Goal: Book appointment/travel/reservation

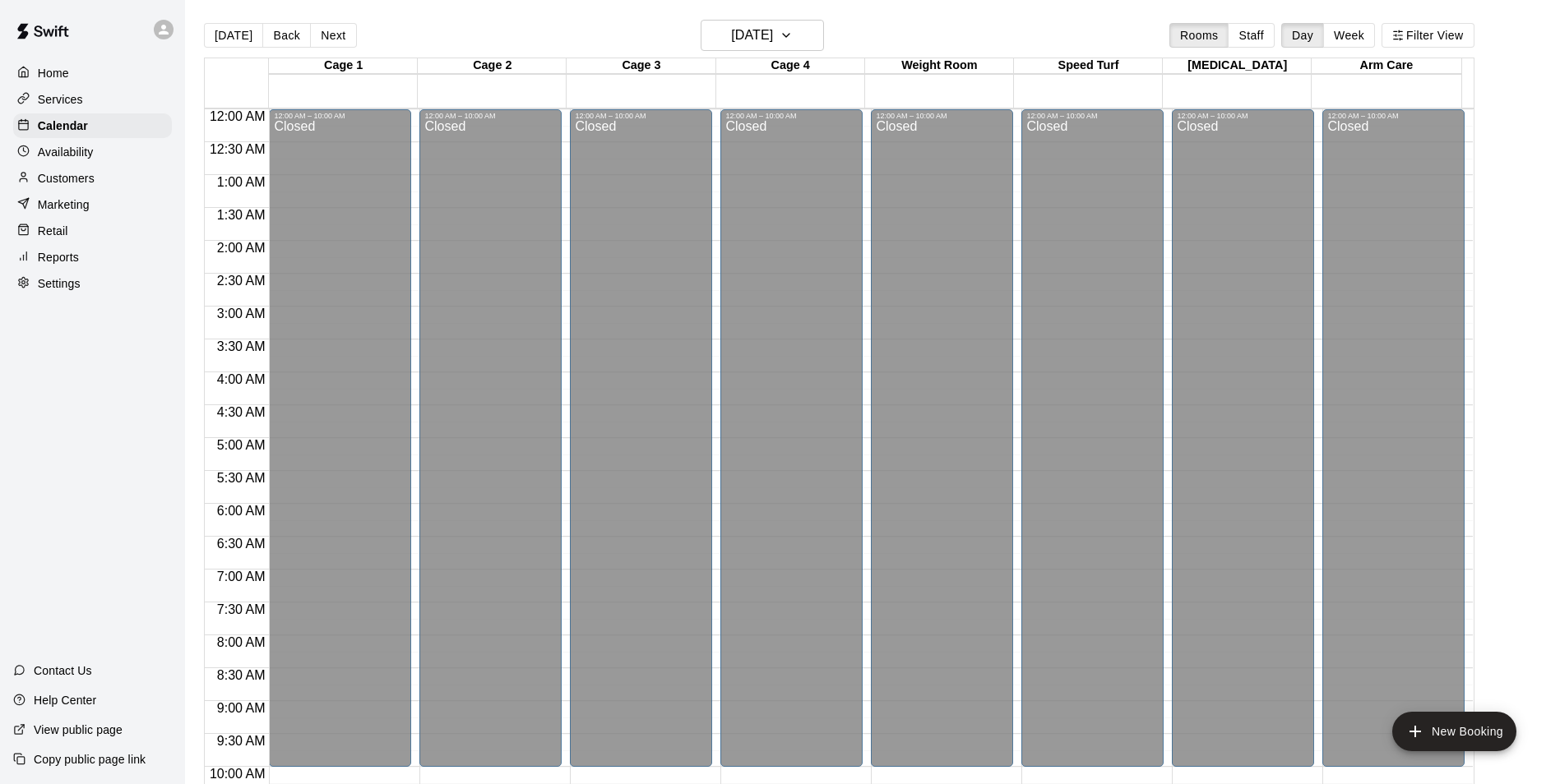
scroll to position [835, 0]
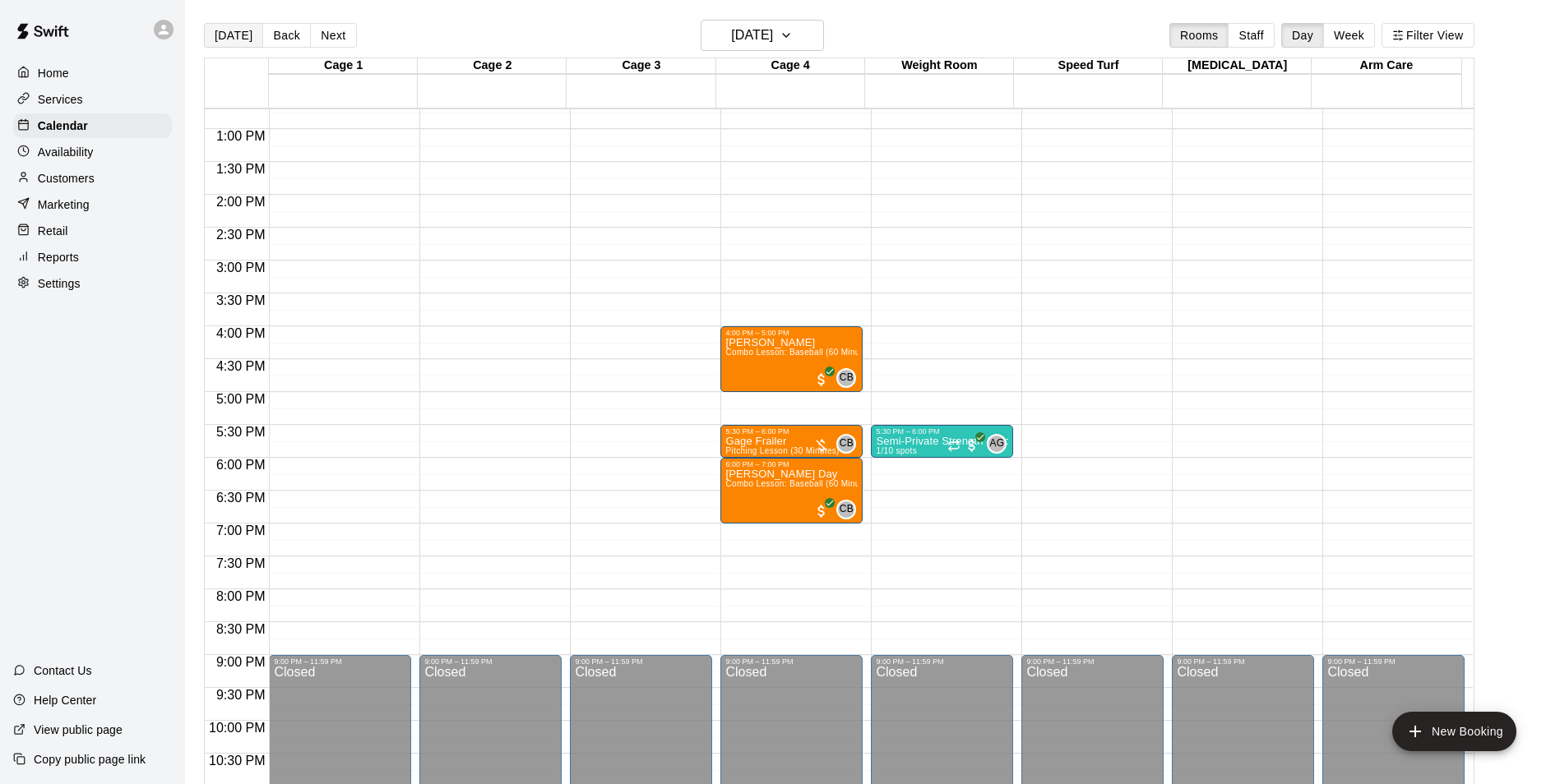
click at [233, 31] on button "[DATE]" at bounding box center [234, 36] width 59 height 25
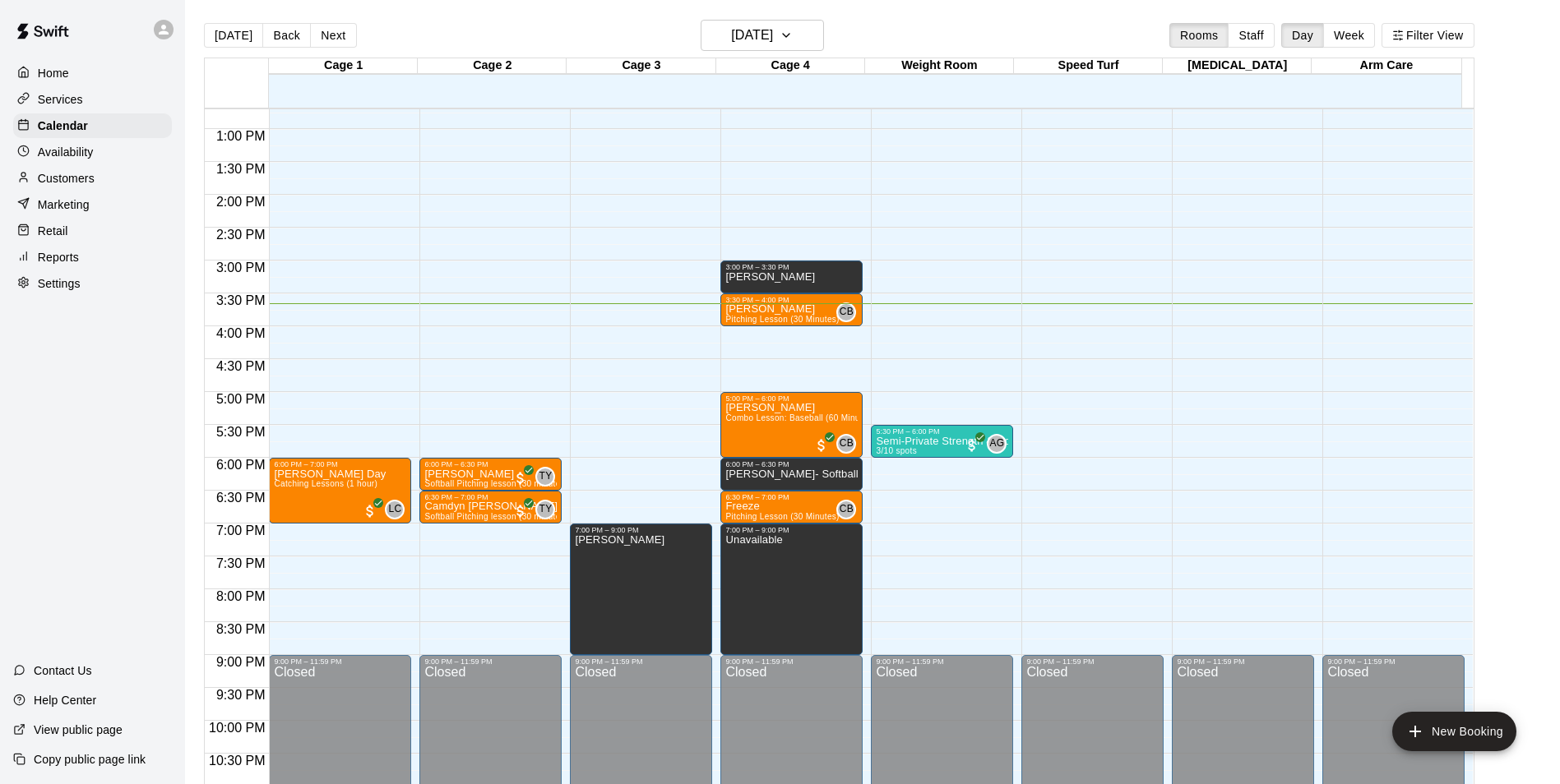
click at [62, 100] on p "Services" at bounding box center [60, 99] width 45 height 17
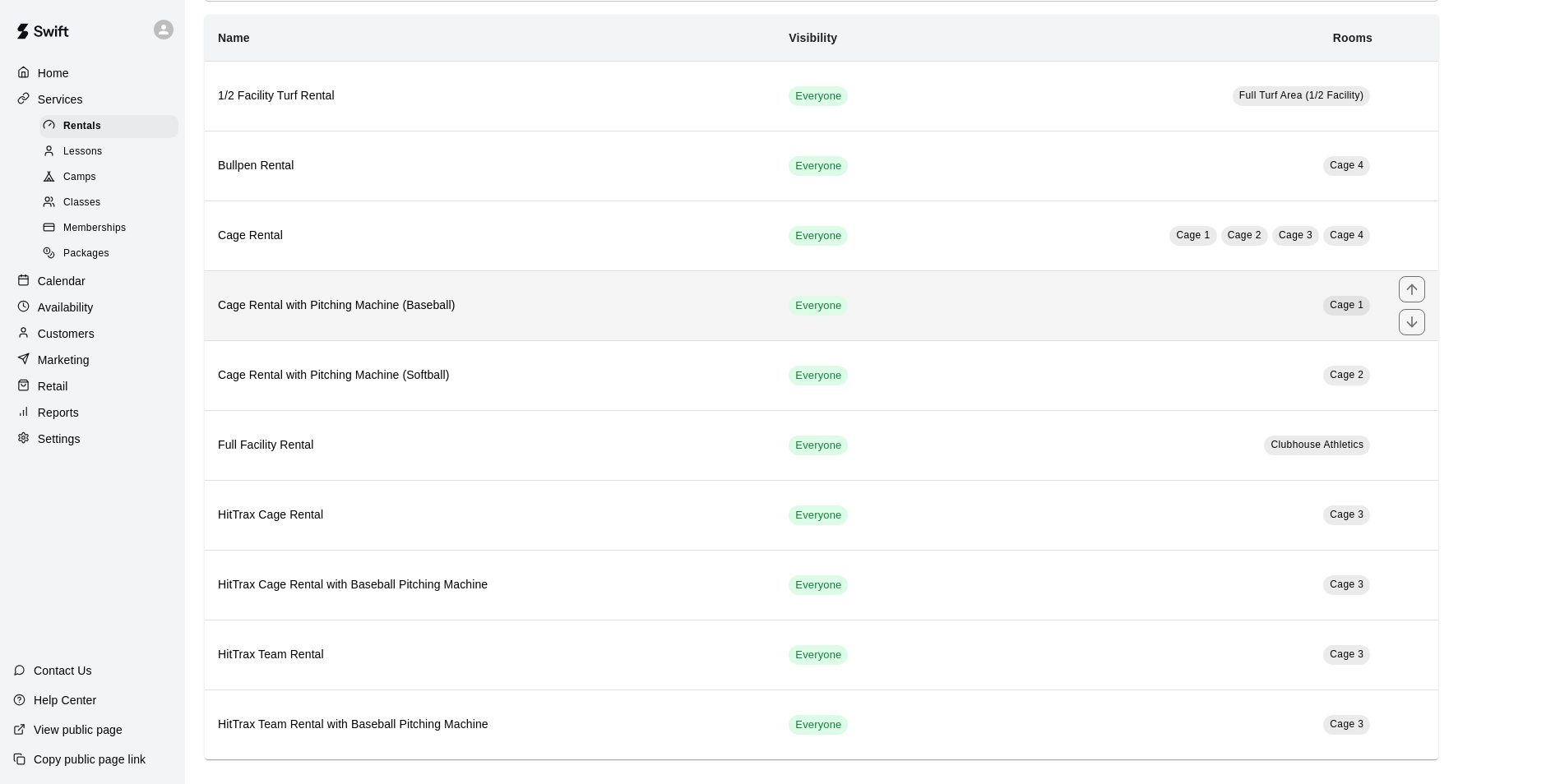
scroll to position [112, 0]
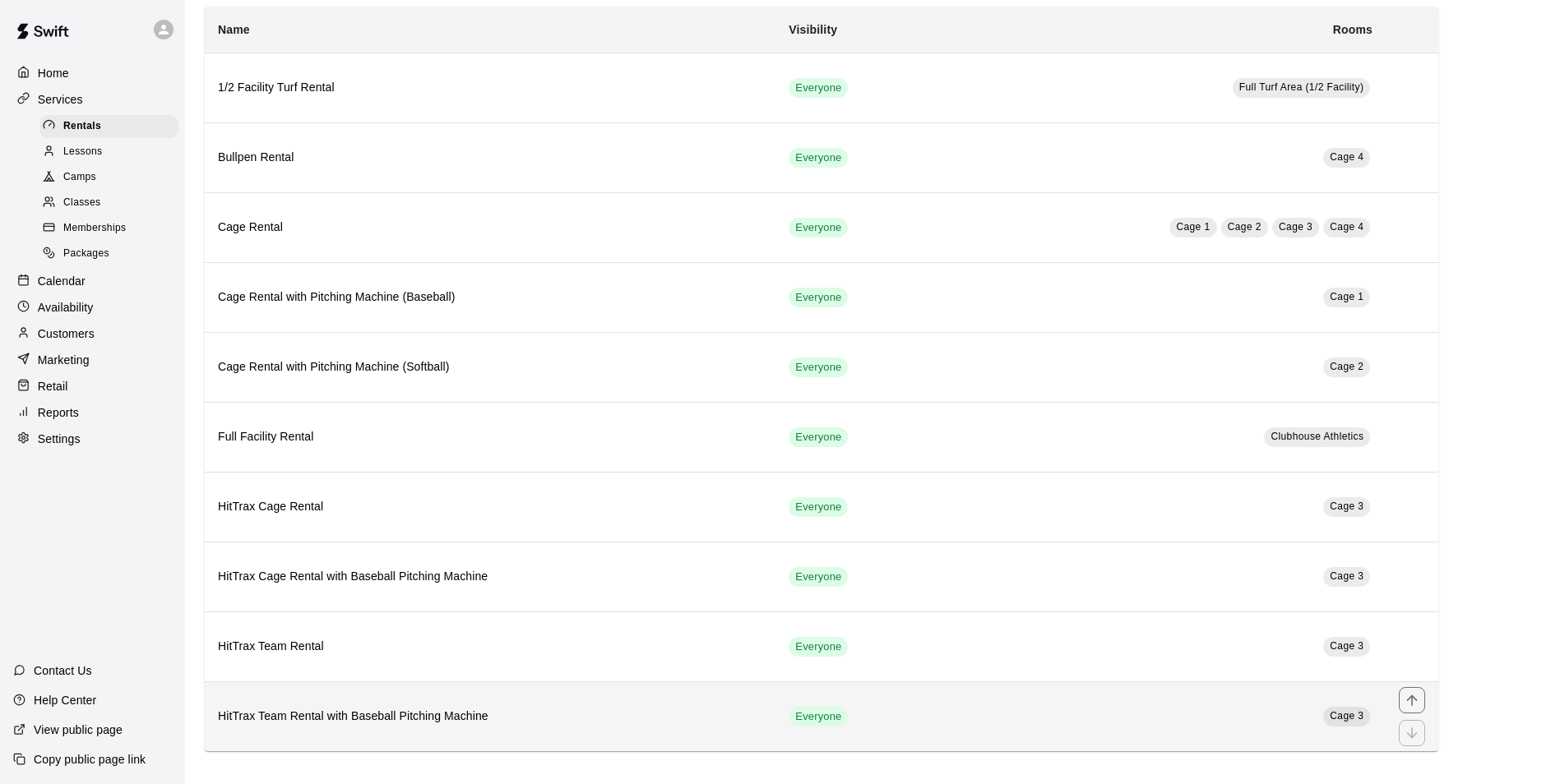
click at [596, 721] on h6 "HitTrax Team Rental with Baseball Pitching Machine" at bounding box center [490, 717] width 545 height 18
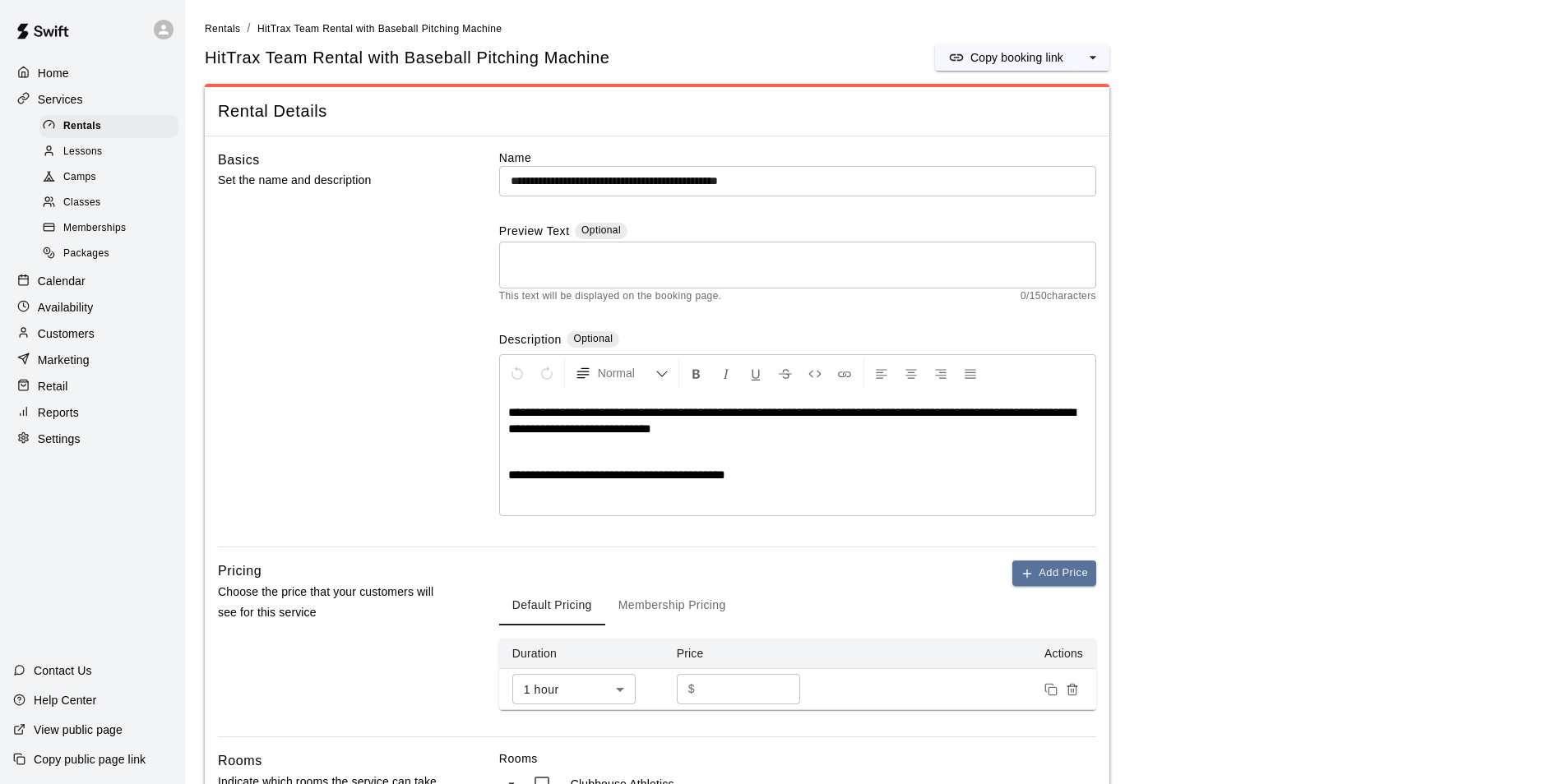
click at [65, 289] on p "Calendar" at bounding box center [62, 281] width 48 height 17
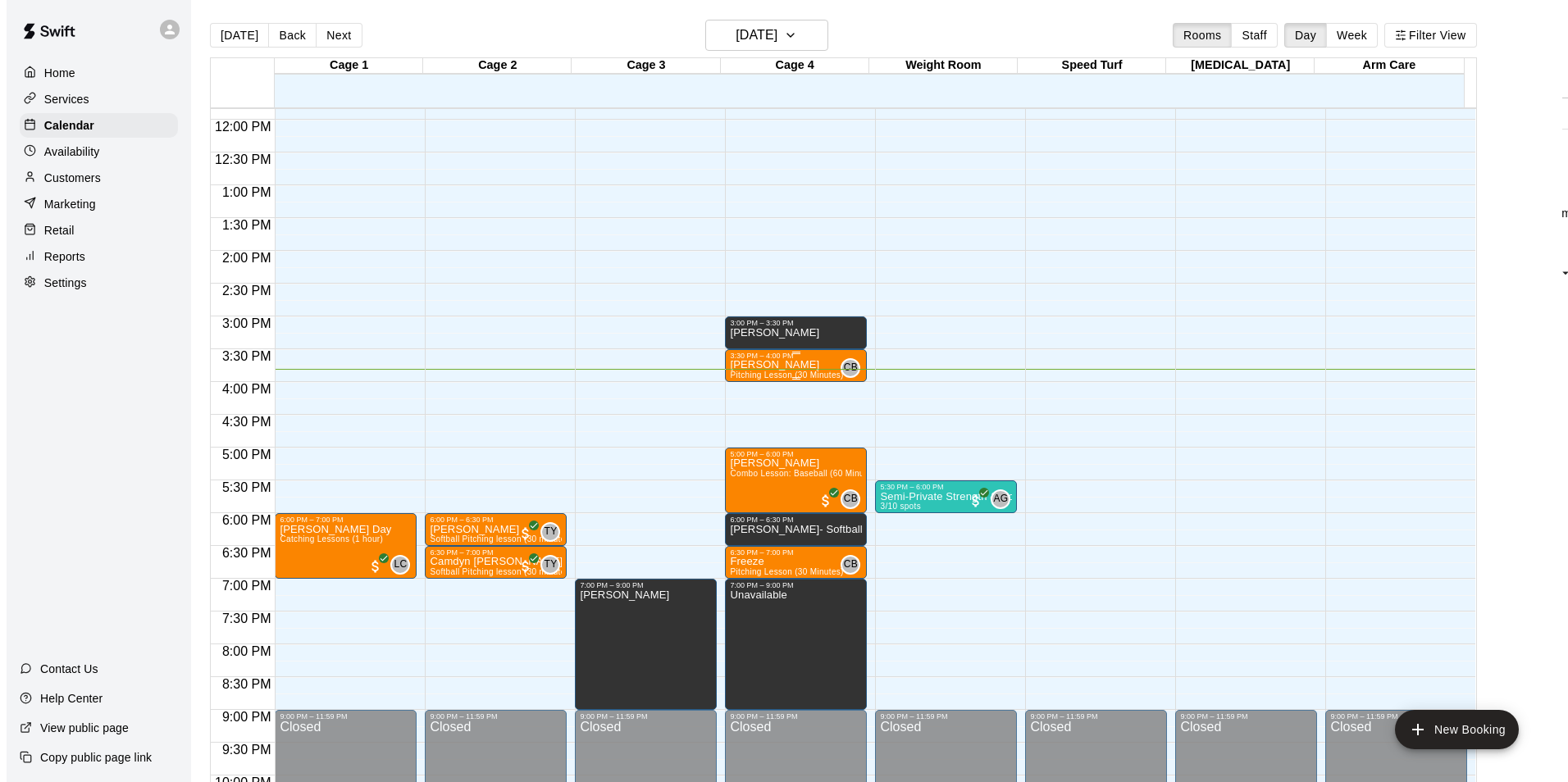
scroll to position [802, 0]
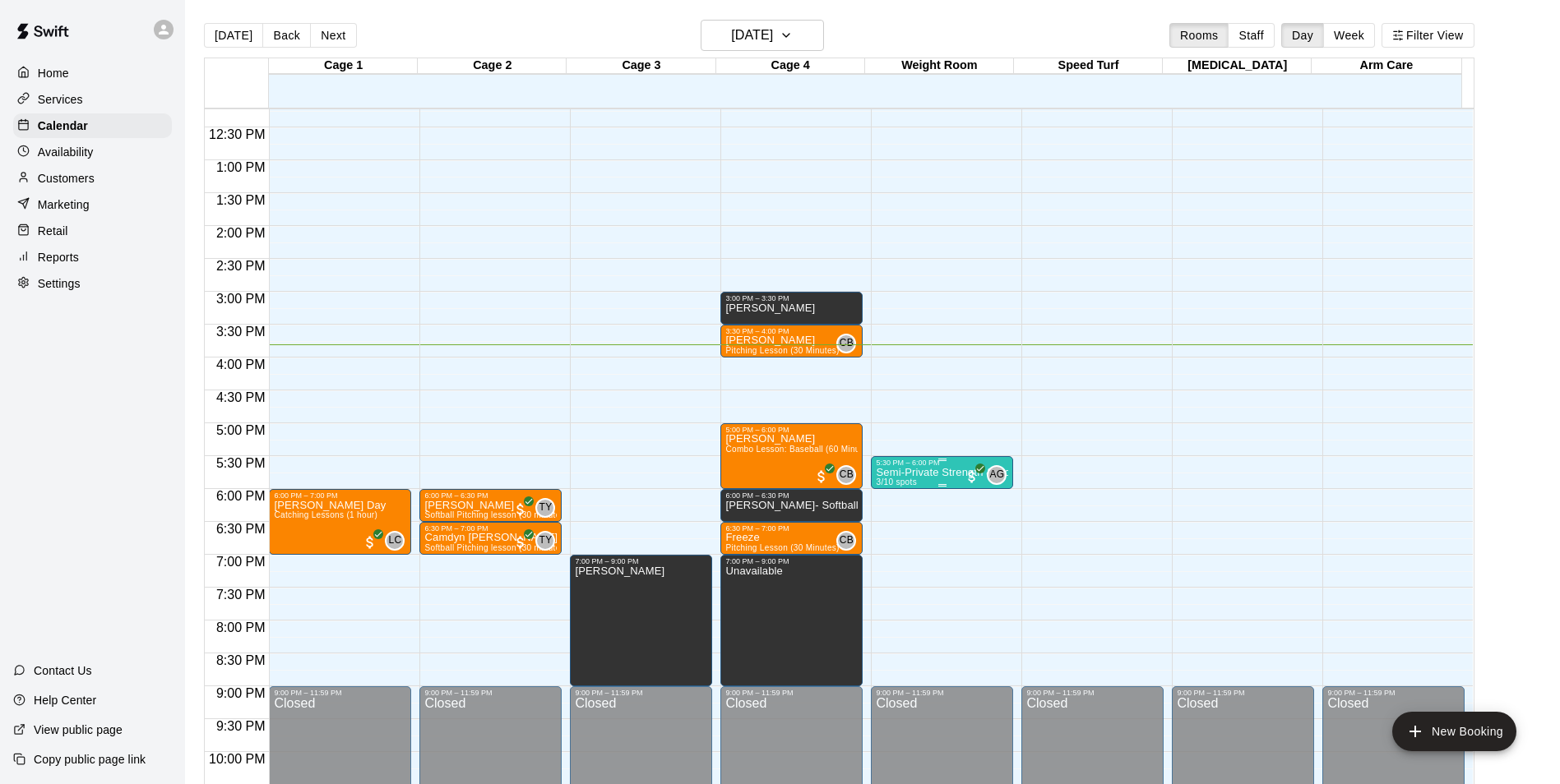
click at [915, 467] on div "5:30 PM – 6:00 PM" at bounding box center [942, 463] width 132 height 8
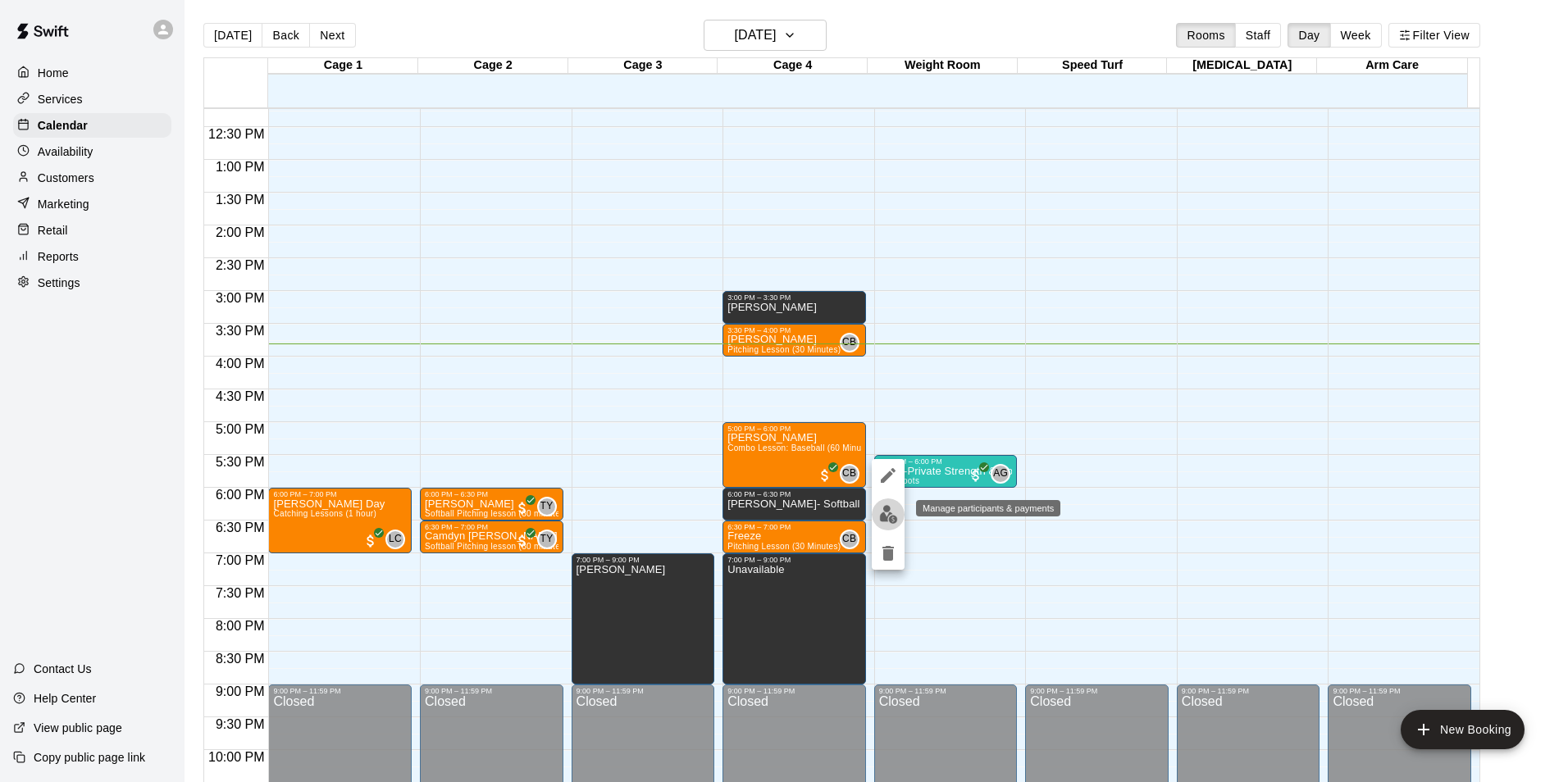
click at [880, 515] on img "edit" at bounding box center [888, 514] width 19 height 19
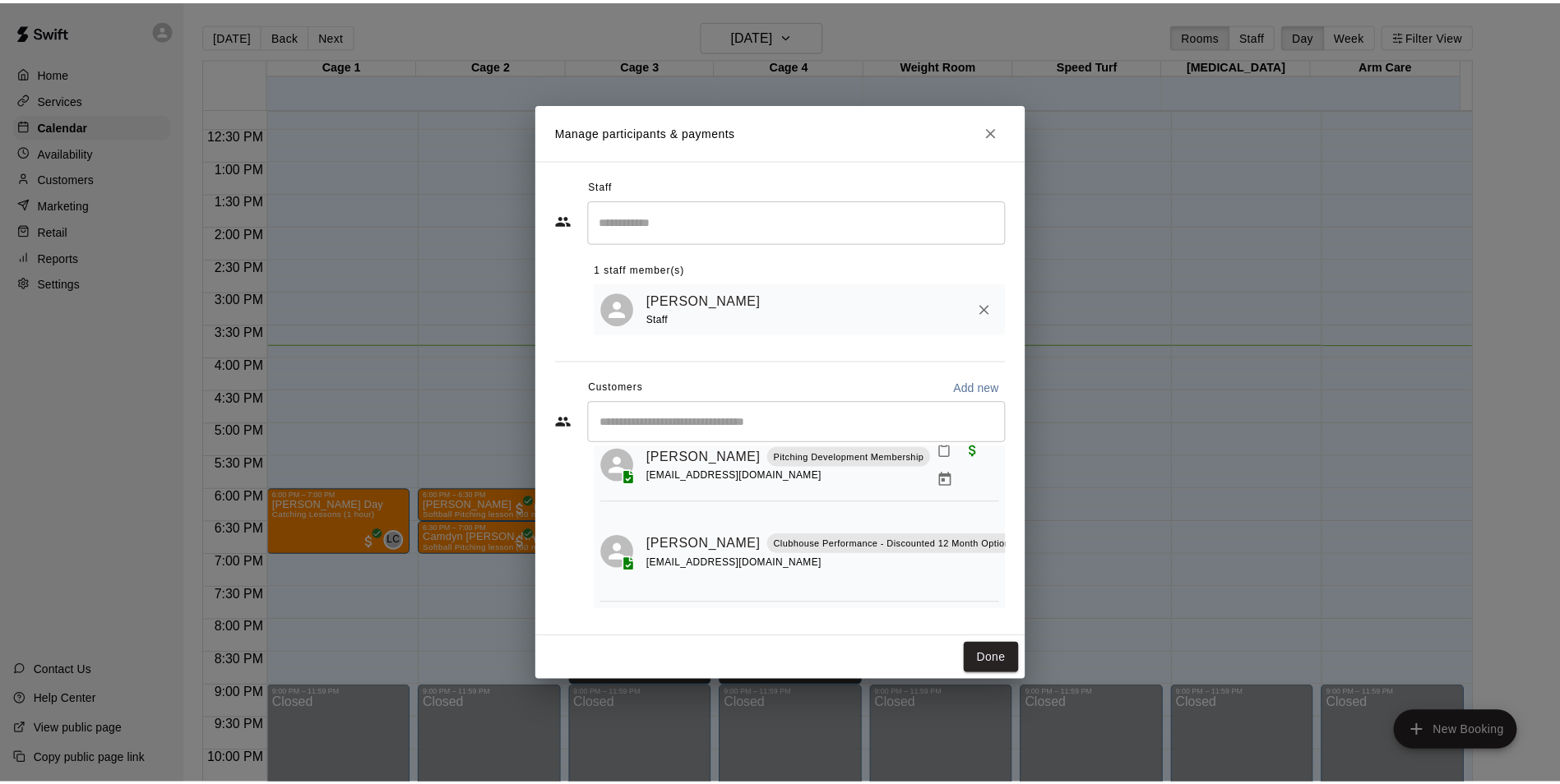
scroll to position [0, 0]
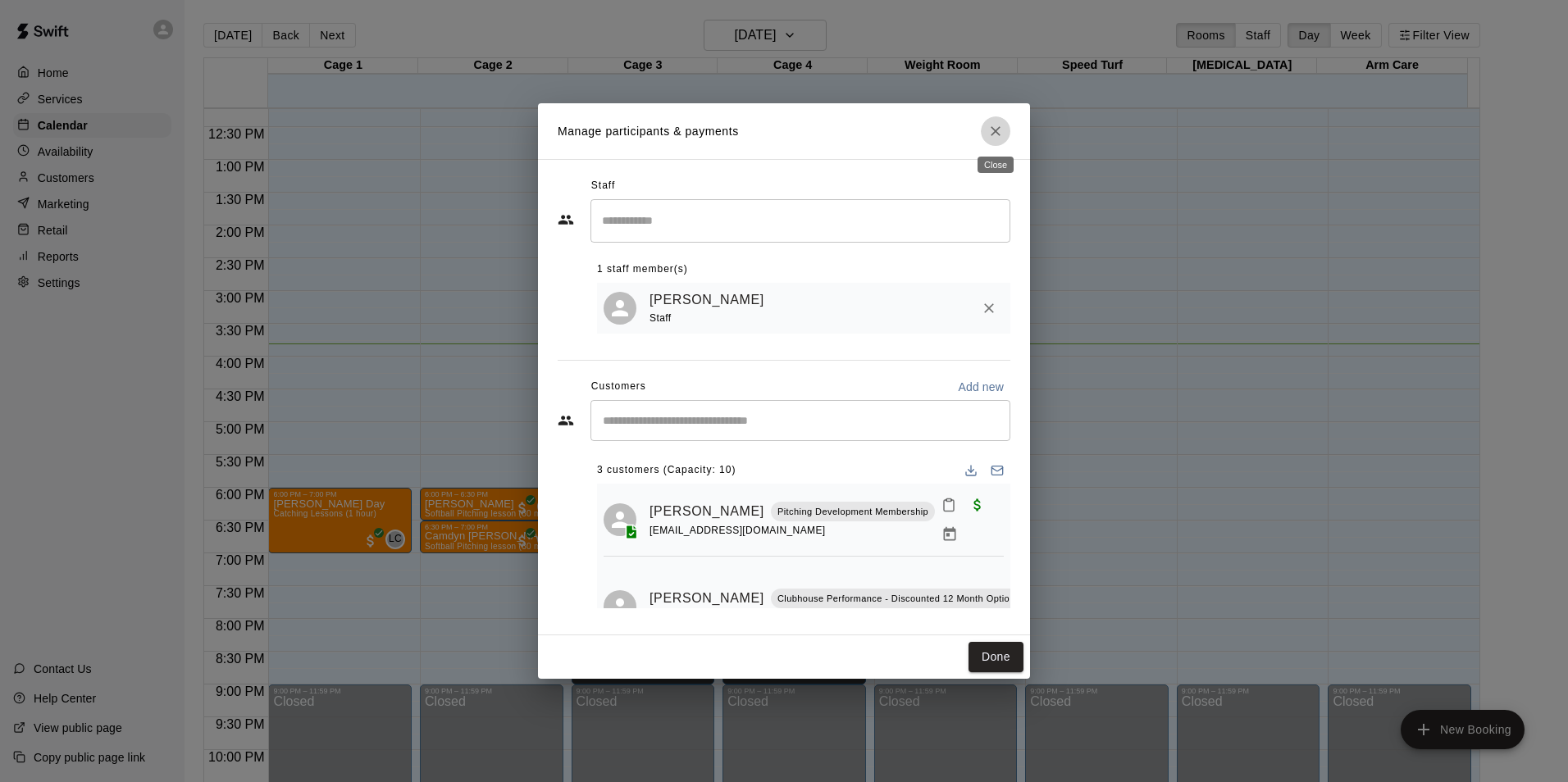
click at [1001, 129] on icon "Close" at bounding box center [995, 131] width 16 height 16
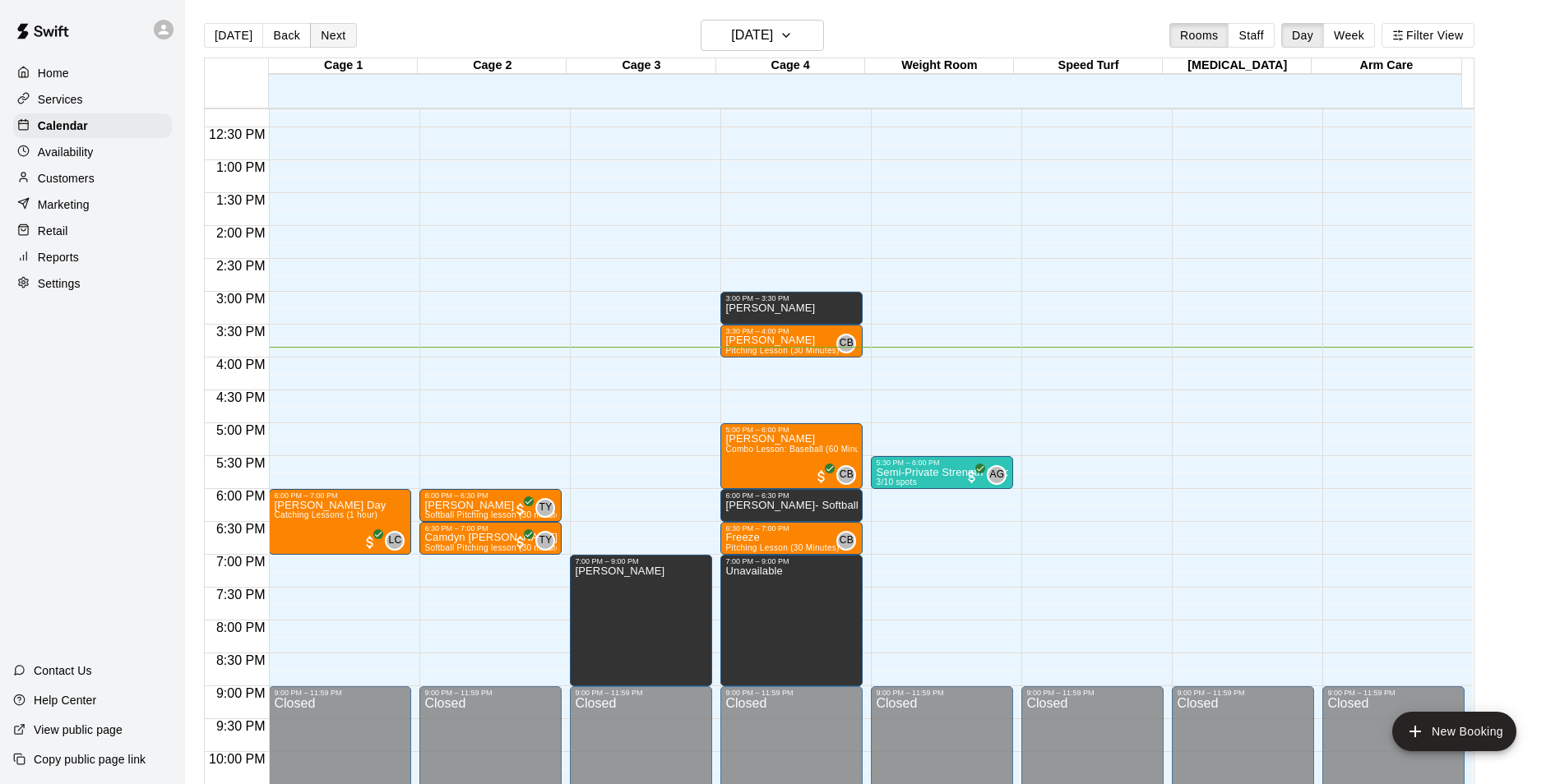
click at [345, 36] on button "Next" at bounding box center [333, 36] width 46 height 25
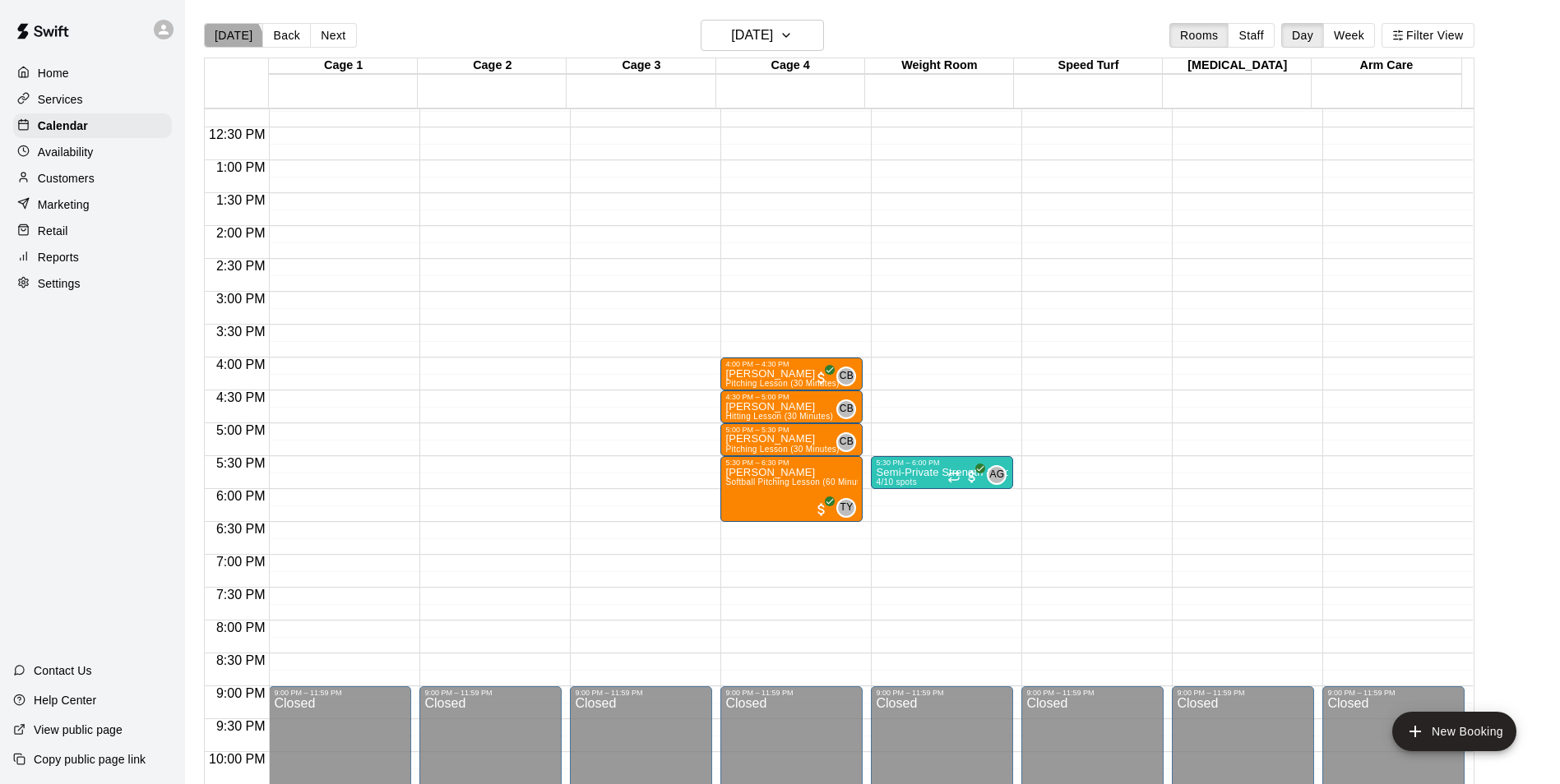
click at [230, 42] on button "[DATE]" at bounding box center [234, 36] width 59 height 25
